Goal: Task Accomplishment & Management: Use online tool/utility

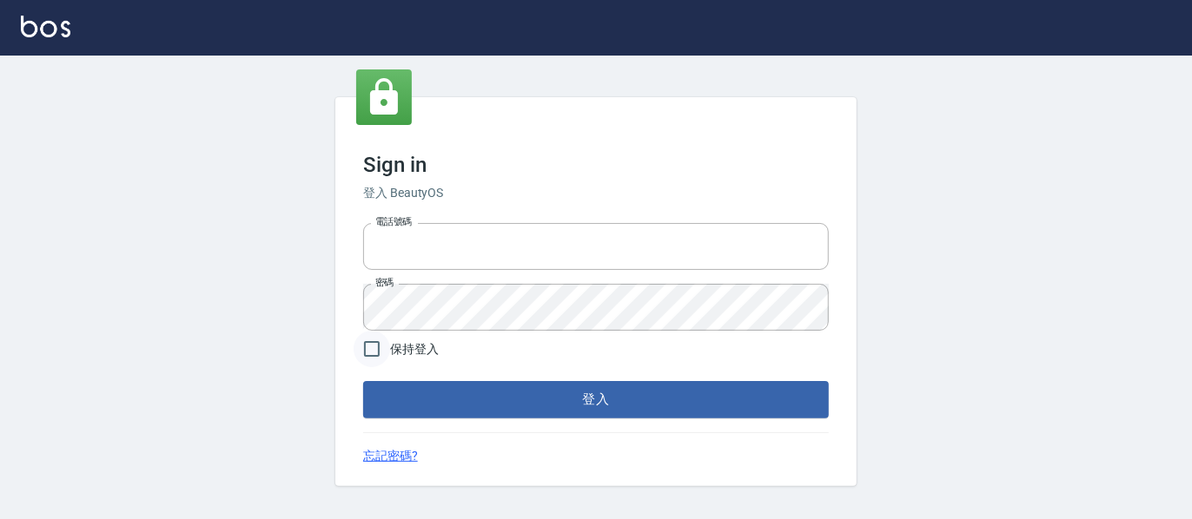
type input "0227605235"
click at [372, 348] on input "保持登入" at bounding box center [371, 349] width 36 height 36
checkbox input "true"
click at [507, 412] on button "登入" at bounding box center [595, 399] width 465 height 36
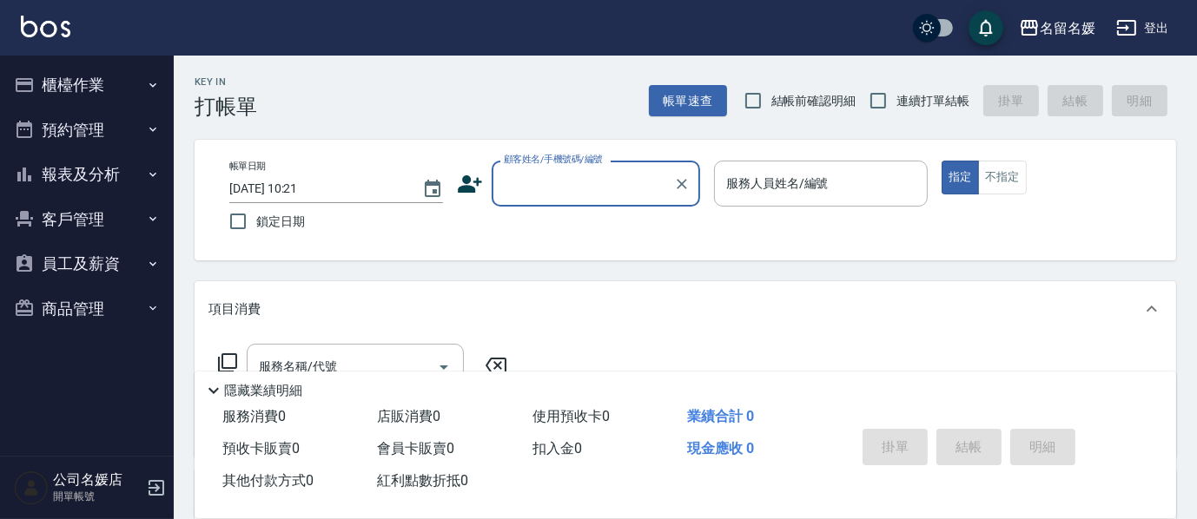
click at [760, 104] on input "結帳前確認明細" at bounding box center [753, 101] width 36 height 36
checkbox input "true"
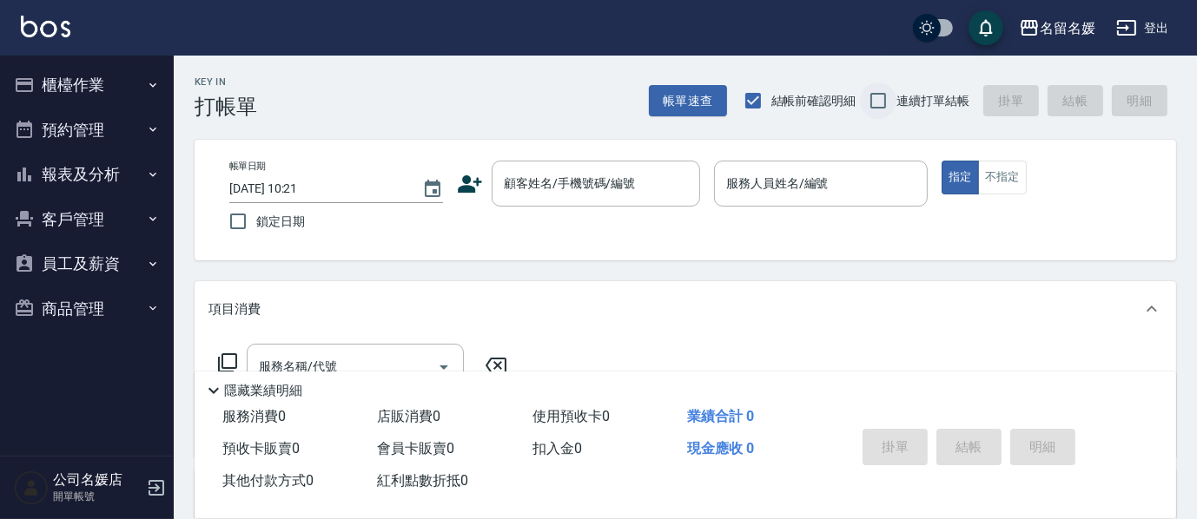
click at [875, 108] on input "連續打單結帳" at bounding box center [878, 101] width 36 height 36
checkbox input "true"
click at [243, 221] on input "鎖定日期" at bounding box center [238, 221] width 36 height 36
checkbox input "true"
click at [631, 184] on div "顧客姓名/手機號碼/編號 顧客姓名/手機號碼/編號" at bounding box center [596, 184] width 208 height 46
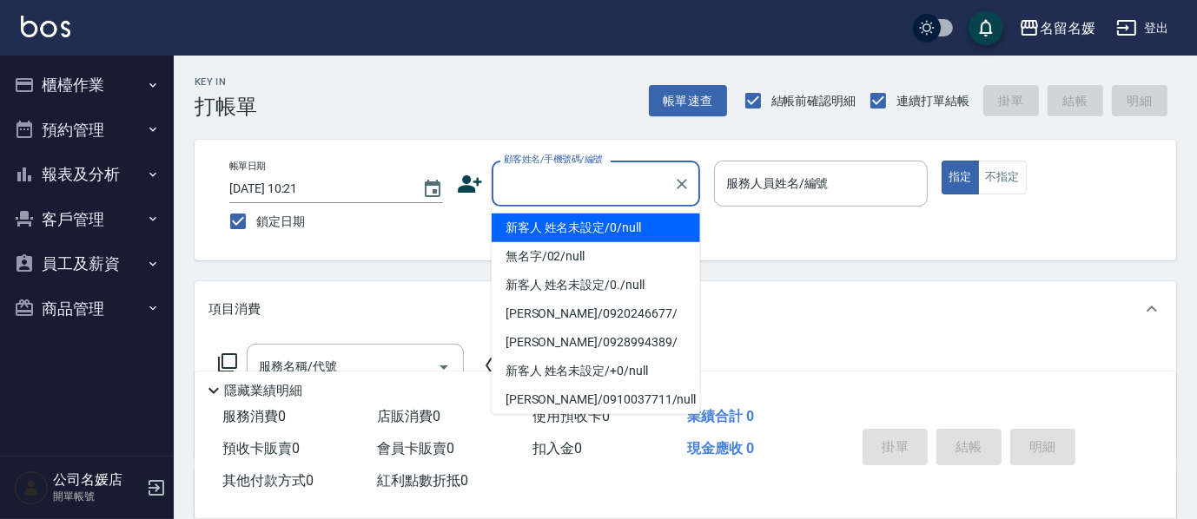
click at [606, 225] on li "新客人 姓名未設定/0/null" at bounding box center [596, 228] width 208 height 29
type input "新客人 姓名未設定/0/null"
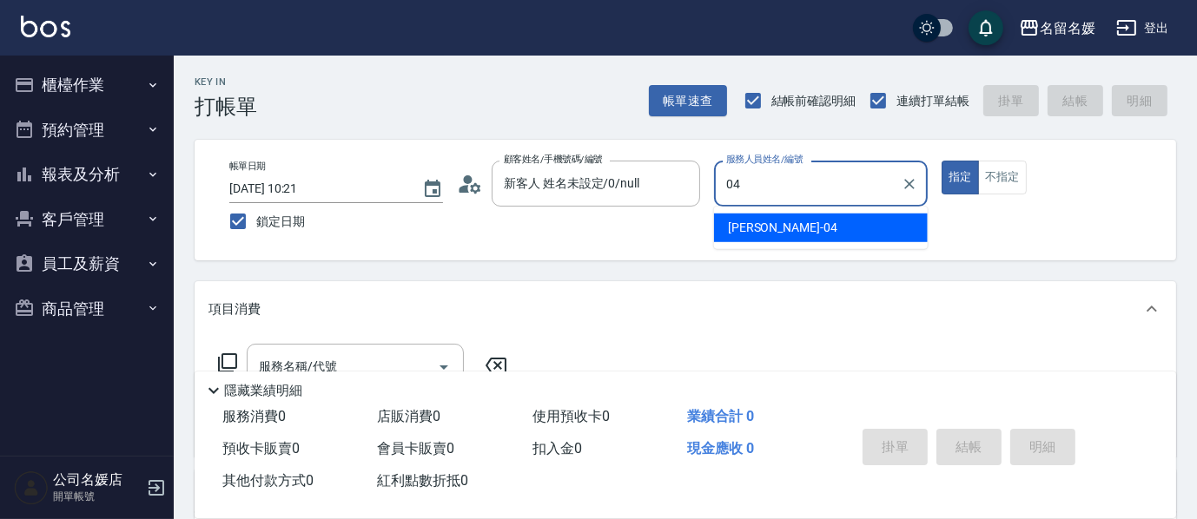
type input "04"
type button "true"
type input "[PERSON_NAME]-04"
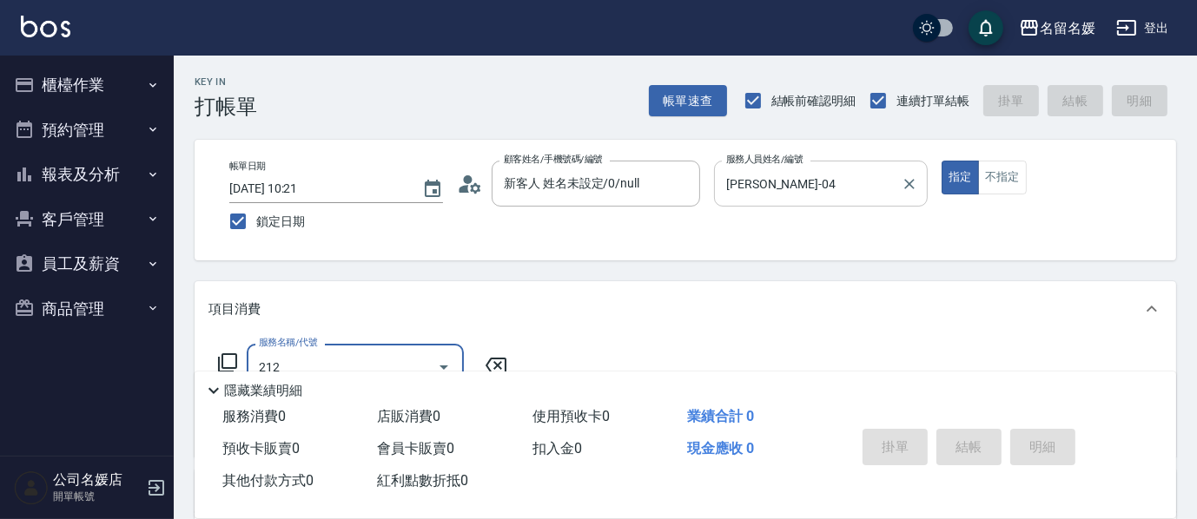
type input "洗髮券-(卡)250(212)"
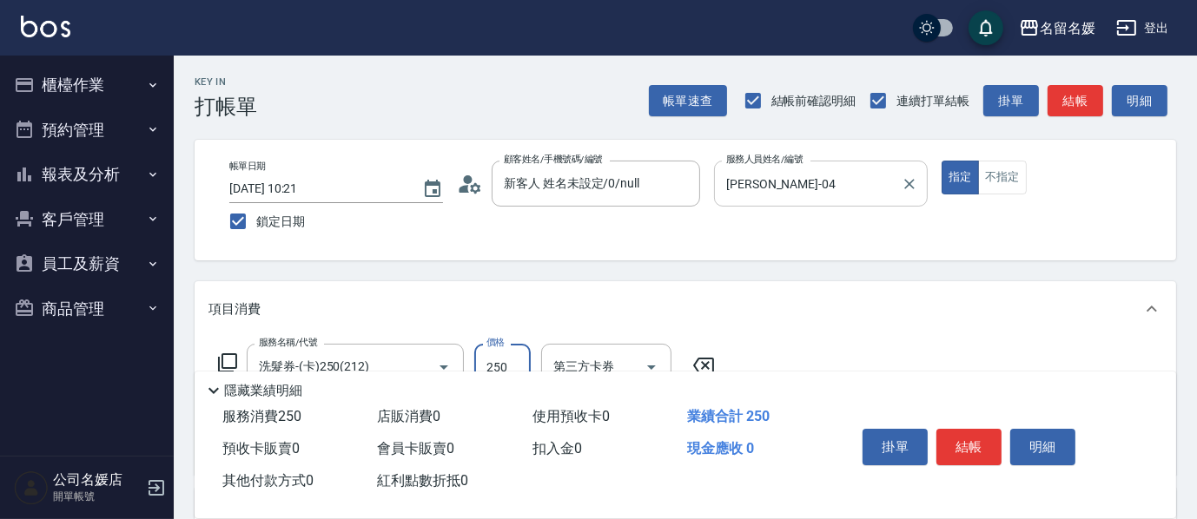
type input "舊有卡券"
type input "[PERSON_NAME]-21"
